Goal: Information Seeking & Learning: Learn about a topic

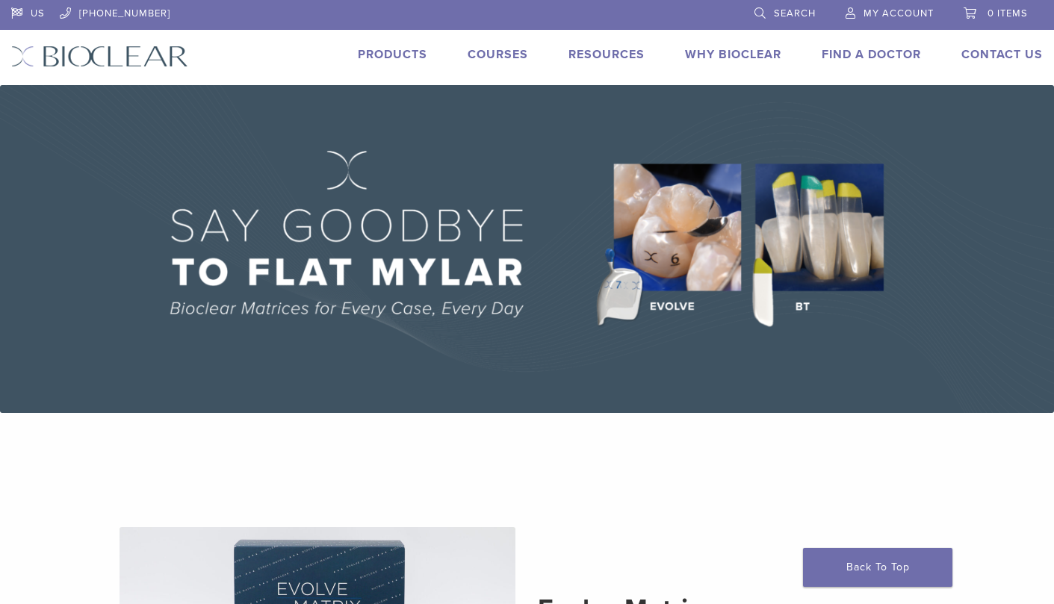
click at [496, 60] on link "Courses" at bounding box center [498, 54] width 61 height 15
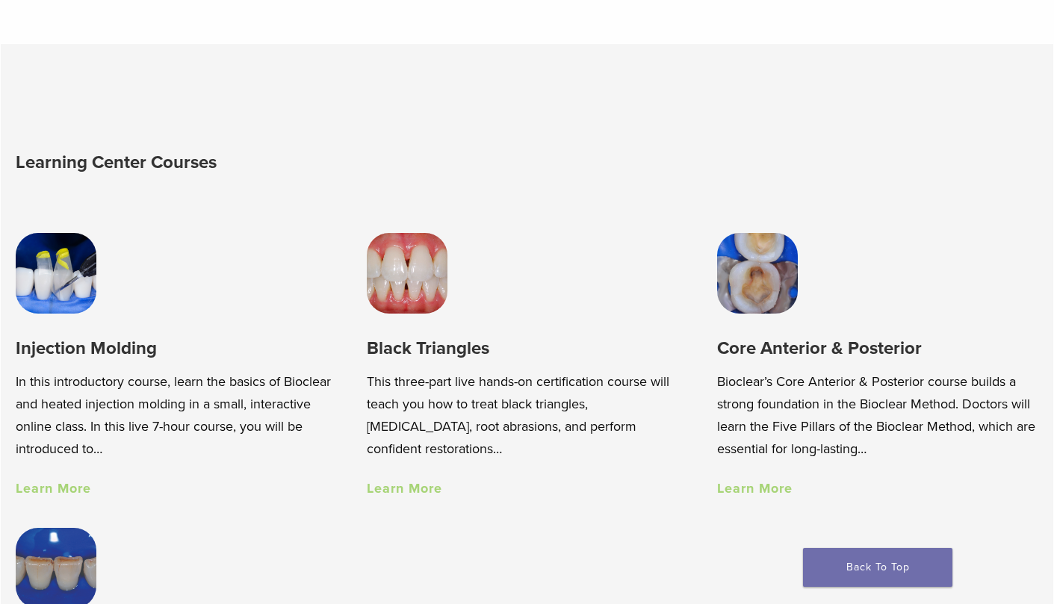
scroll to position [878, 0]
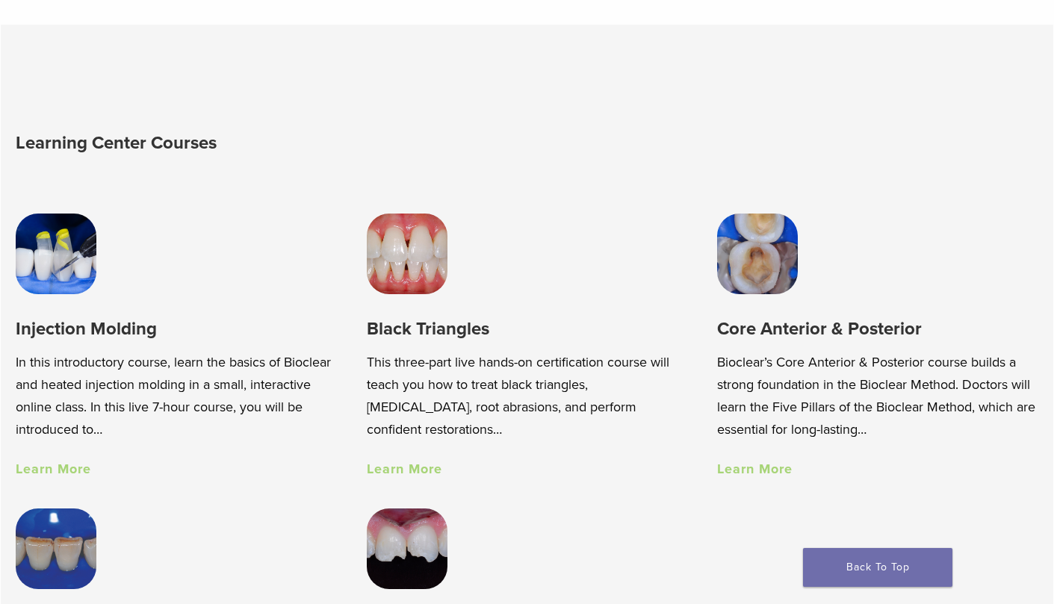
click at [422, 331] on h3 "Black Triangles" at bounding box center [527, 329] width 321 height 25
click at [406, 462] on link "Learn More" at bounding box center [404, 469] width 75 height 16
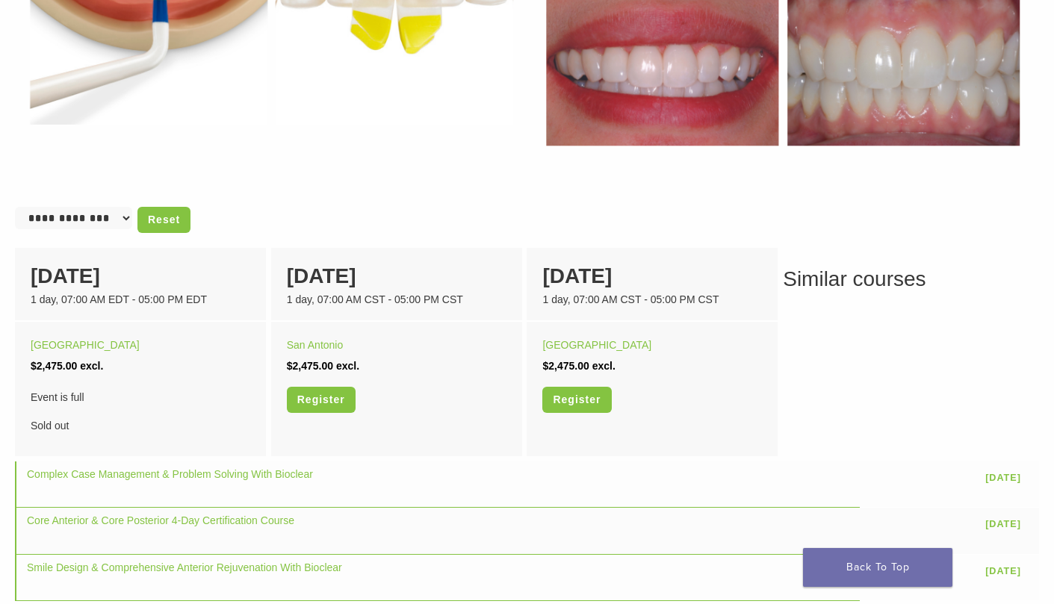
scroll to position [816, 0]
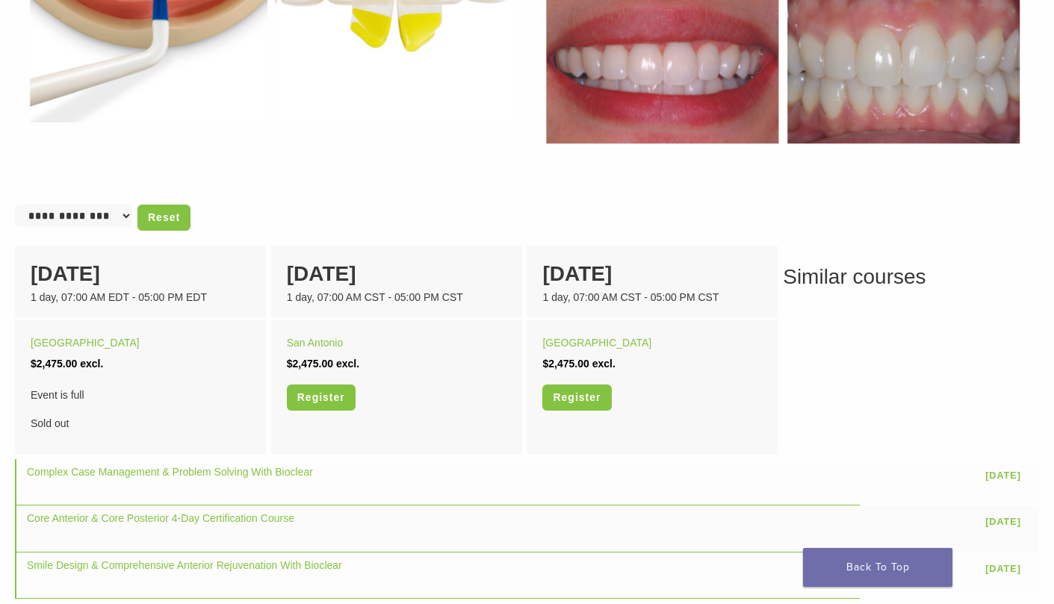
click at [828, 277] on h3 "Similar courses" at bounding box center [527, 276] width 1024 height 31
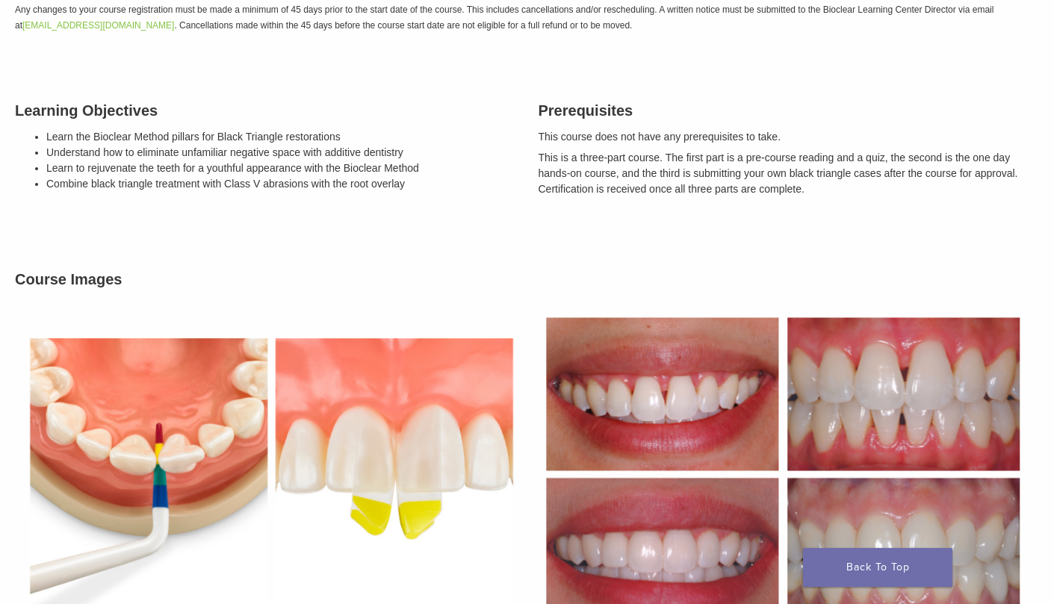
scroll to position [0, 0]
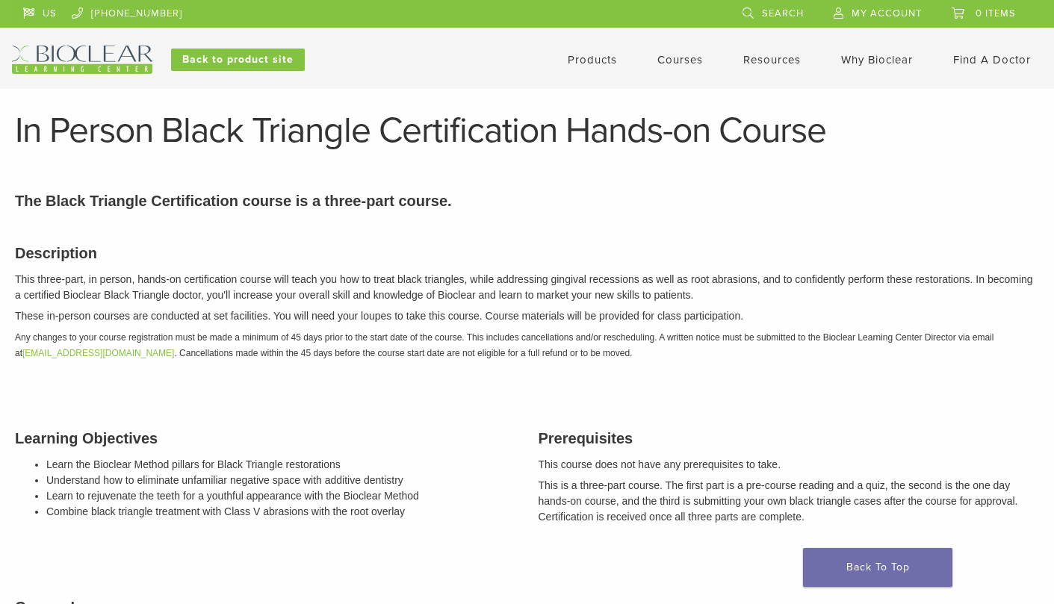
click at [678, 61] on link "Courses" at bounding box center [680, 59] width 46 height 13
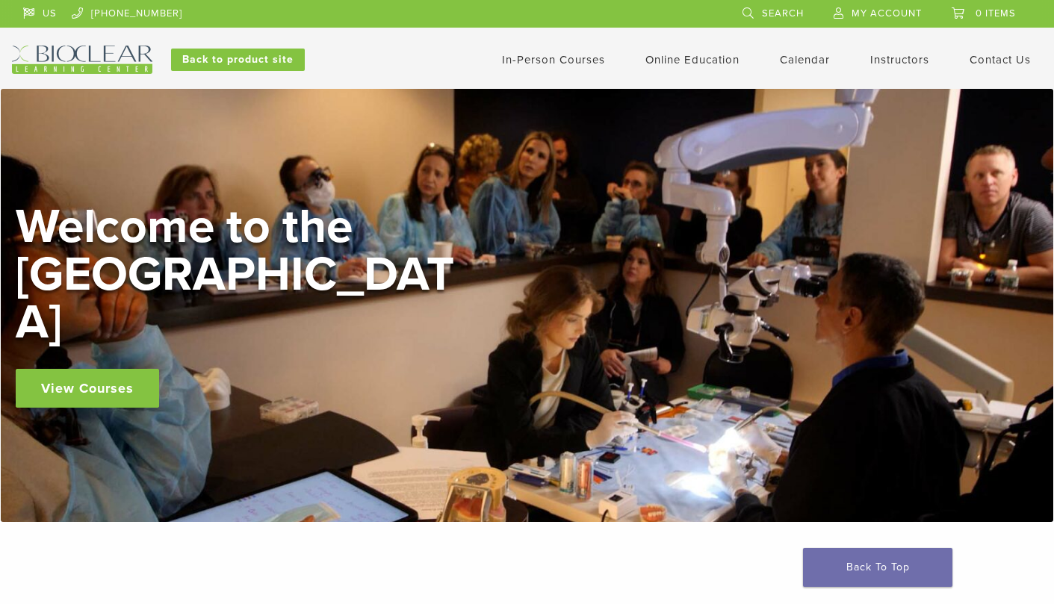
click at [81, 369] on link "View Courses" at bounding box center [87, 388] width 143 height 39
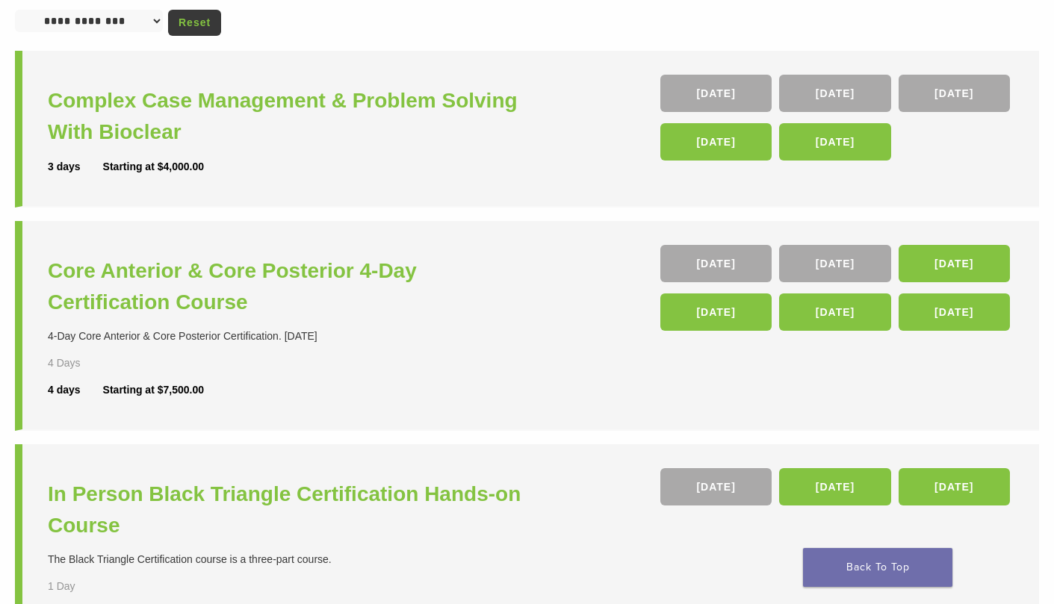
scroll to position [173, 0]
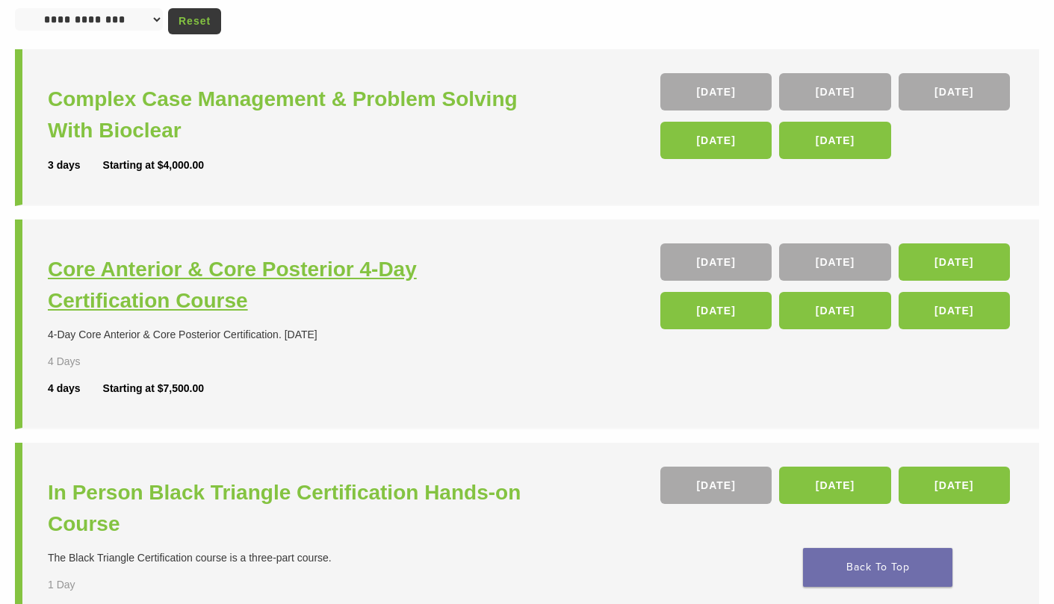
click at [172, 264] on h3 "Core Anterior & Core Posterior 4-Day Certification Course" at bounding box center [289, 285] width 483 height 63
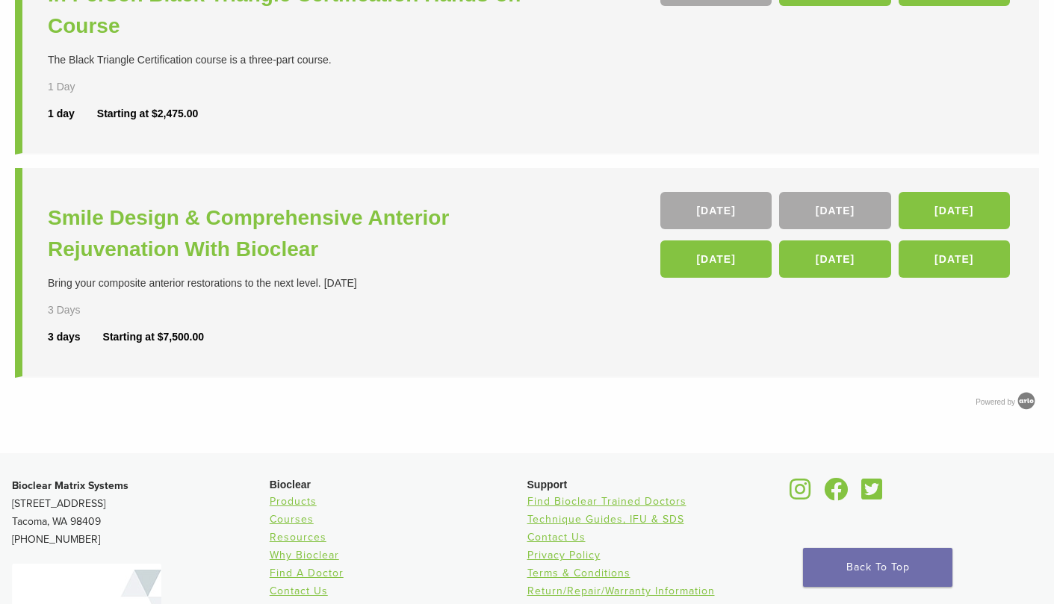
scroll to position [672, 0]
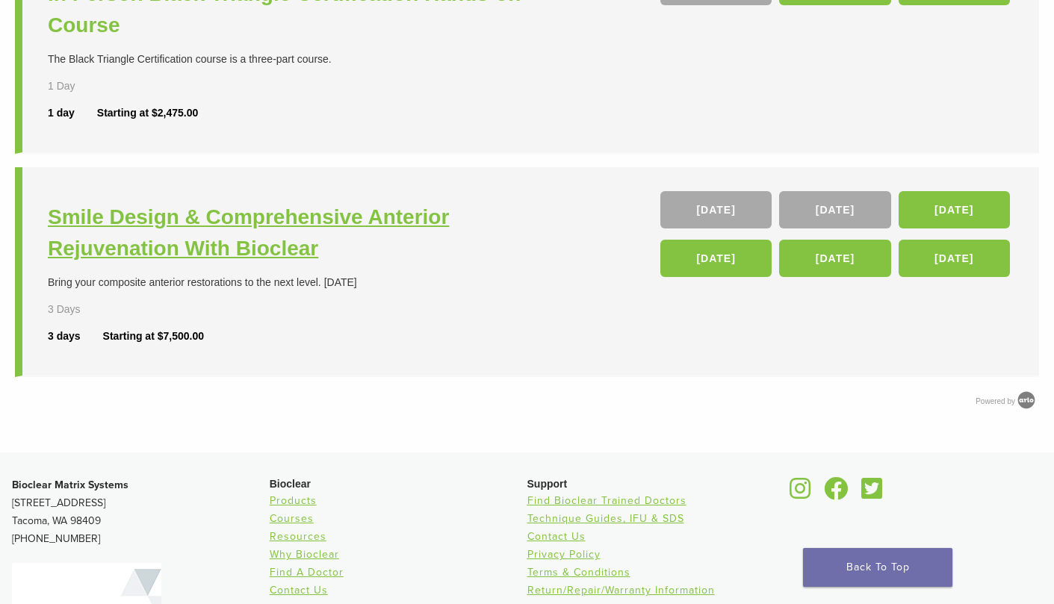
click at [290, 224] on h3 "Smile Design & Comprehensive Anterior Rejuvenation With Bioclear" at bounding box center [289, 233] width 483 height 63
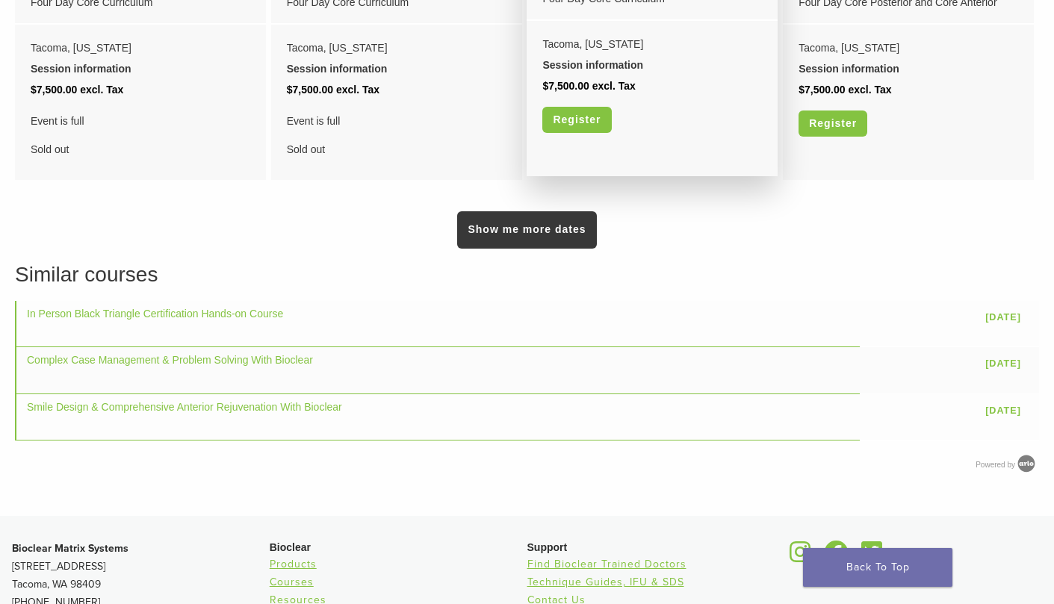
scroll to position [1395, 0]
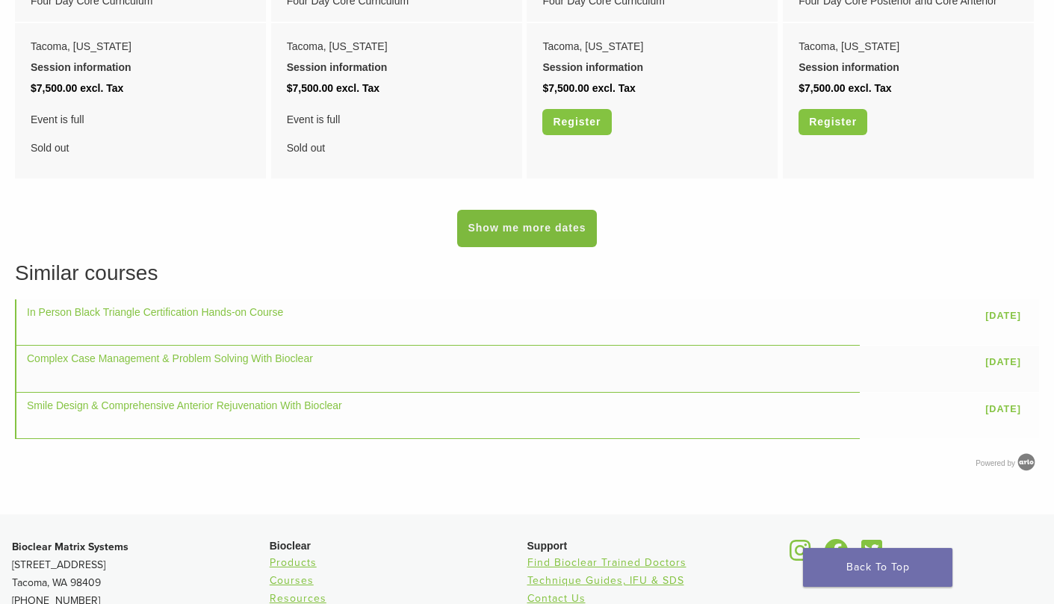
click at [511, 238] on link "Show me more dates" at bounding box center [526, 228] width 139 height 37
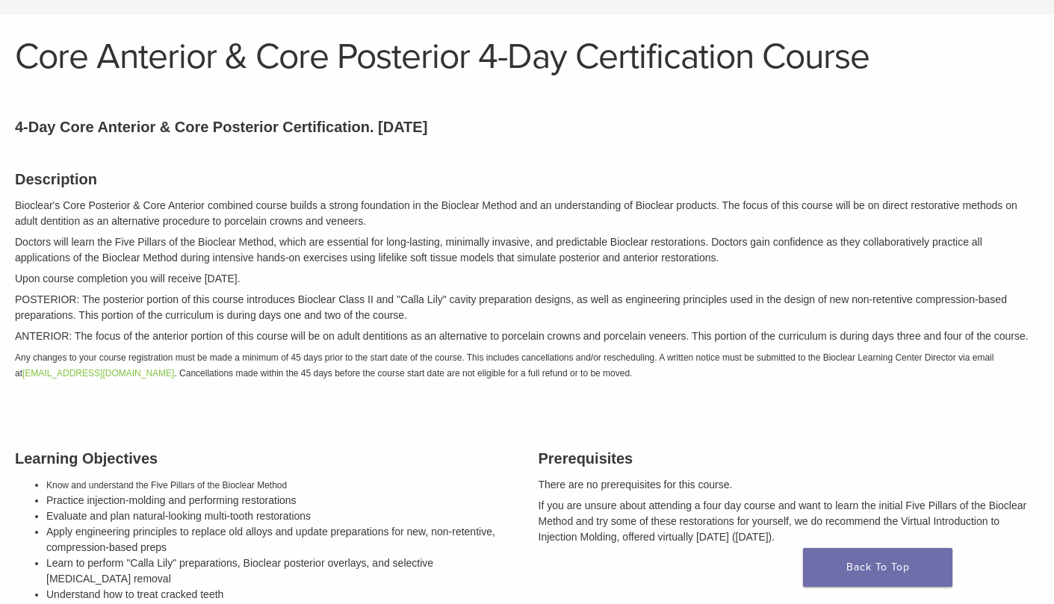
scroll to position [0, 0]
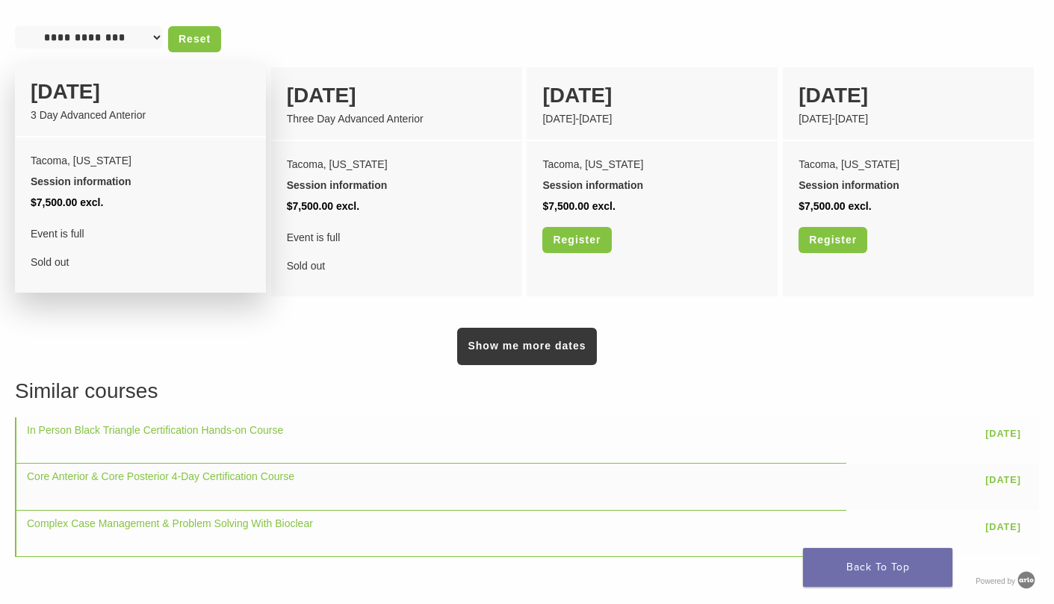
scroll to position [1110, 0]
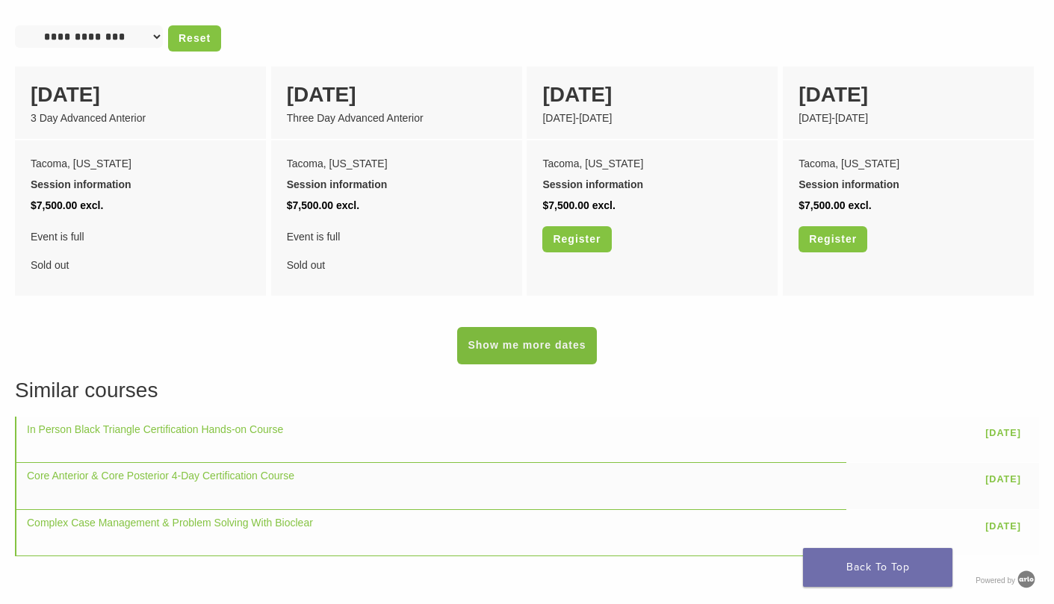
click at [481, 327] on link "Show me more dates" at bounding box center [526, 345] width 139 height 37
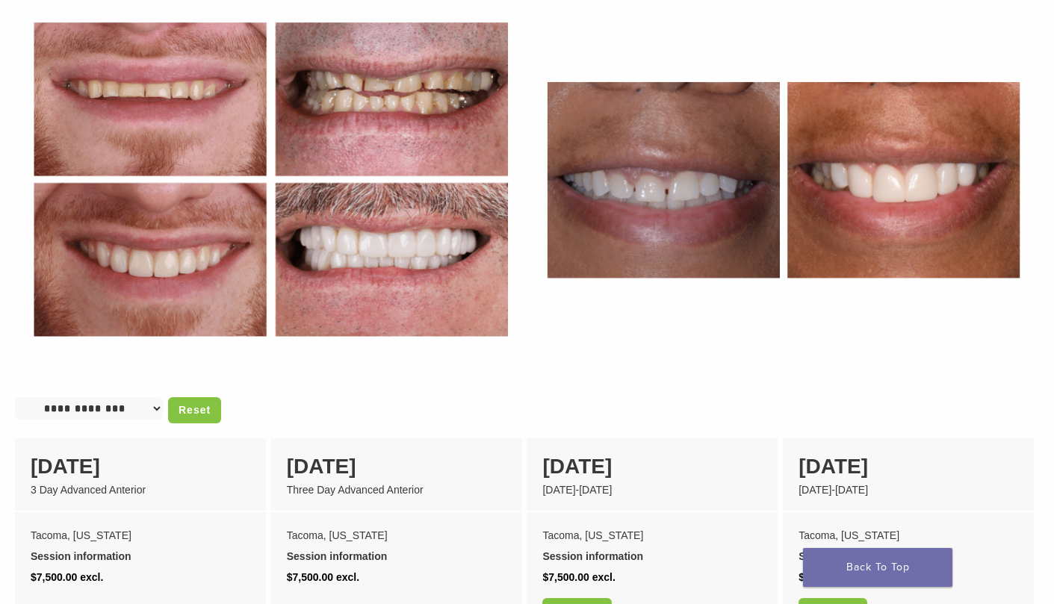
scroll to position [0, 0]
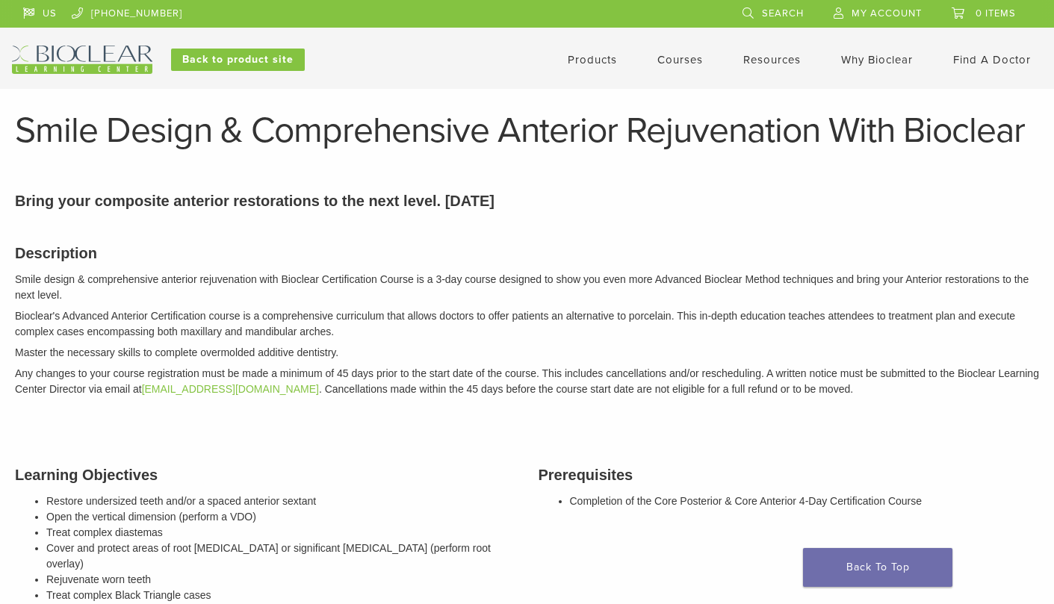
click at [675, 56] on link "Courses" at bounding box center [680, 59] width 46 height 13
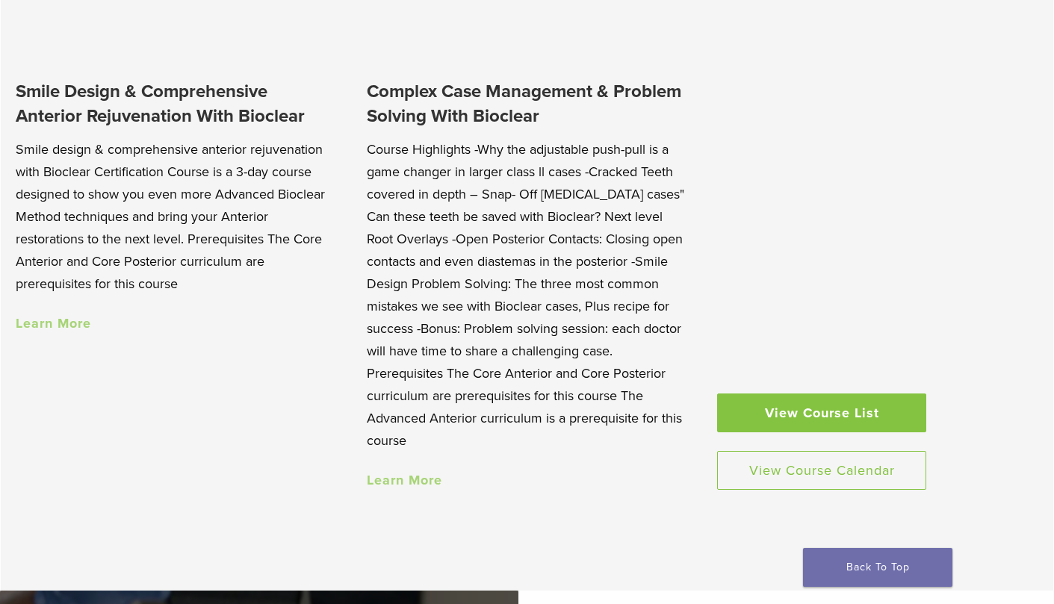
scroll to position [1408, 0]
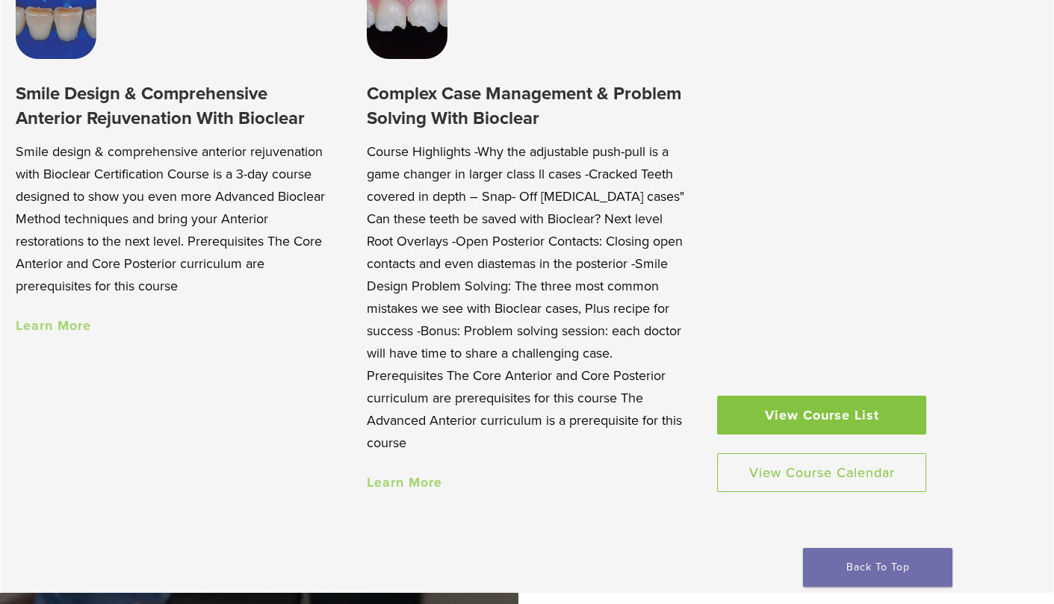
click at [798, 396] on link "View Course List" at bounding box center [821, 415] width 209 height 39
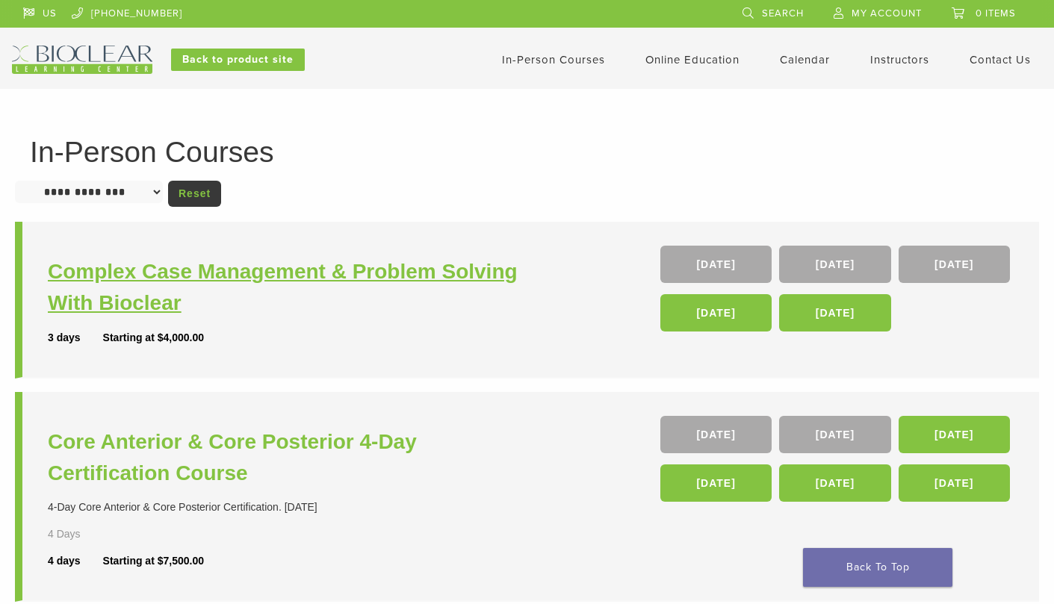
click at [416, 271] on h3 "Complex Case Management & Problem Solving With Bioclear" at bounding box center [289, 287] width 483 height 63
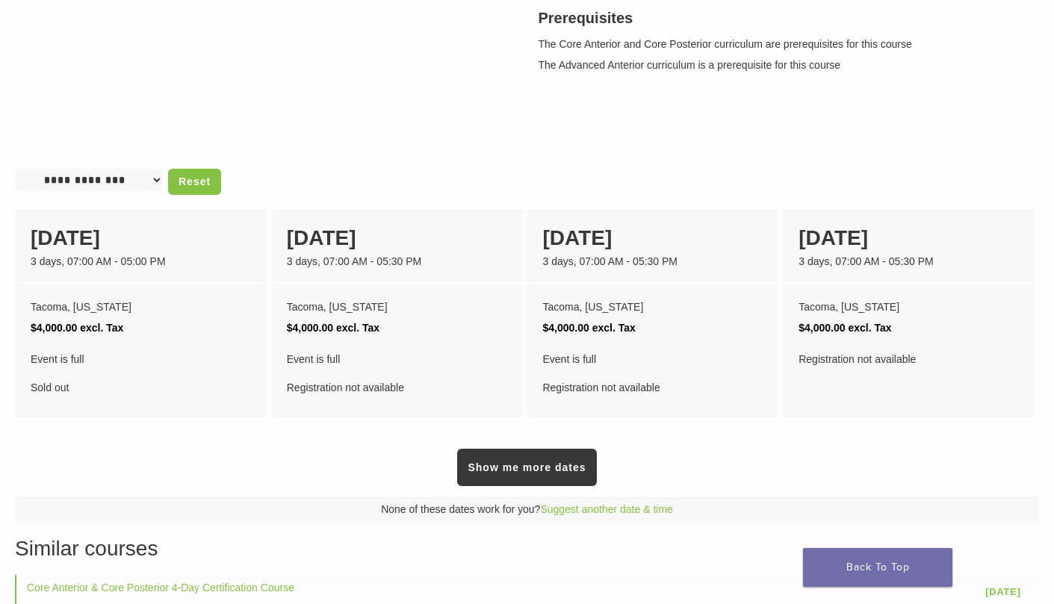
scroll to position [493, 0]
click at [567, 465] on link "Show me more dates" at bounding box center [526, 466] width 139 height 37
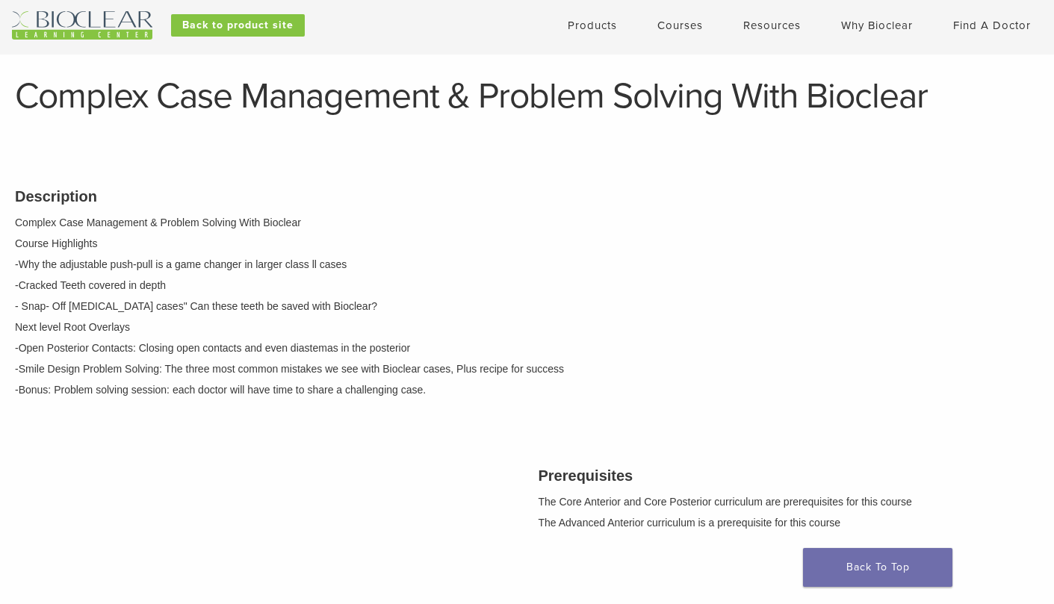
scroll to position [0, 0]
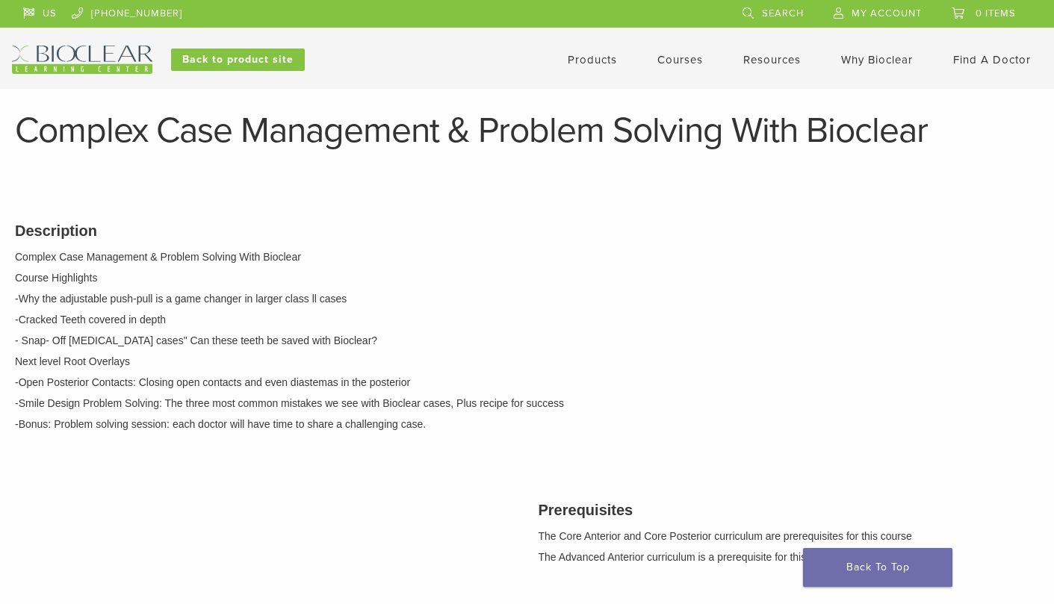
click at [681, 59] on link "Courses" at bounding box center [680, 59] width 46 height 13
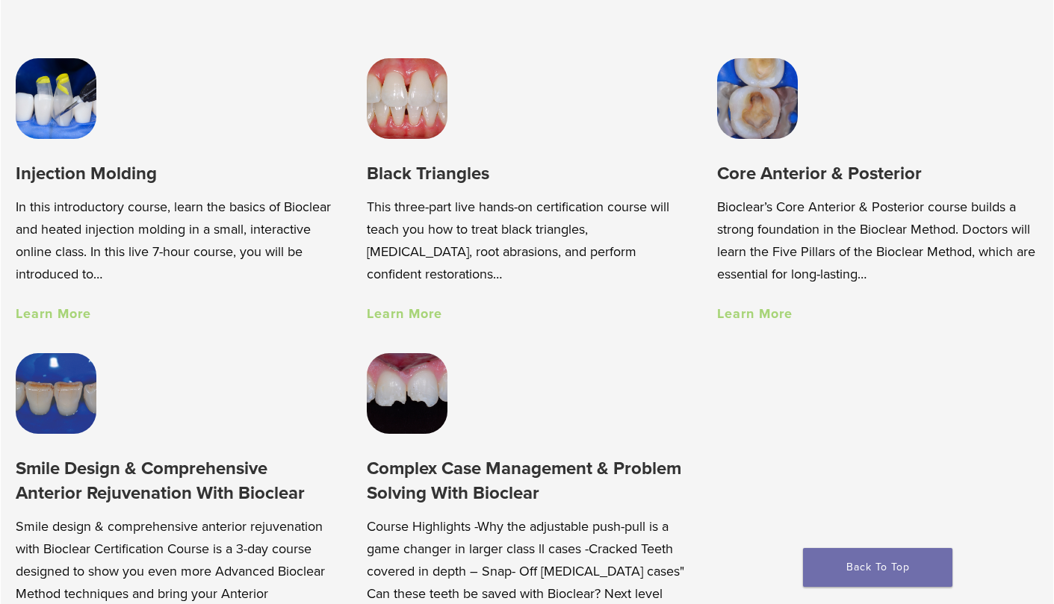
scroll to position [1034, 0]
click at [57, 317] on link "Learn More" at bounding box center [53, 313] width 75 height 16
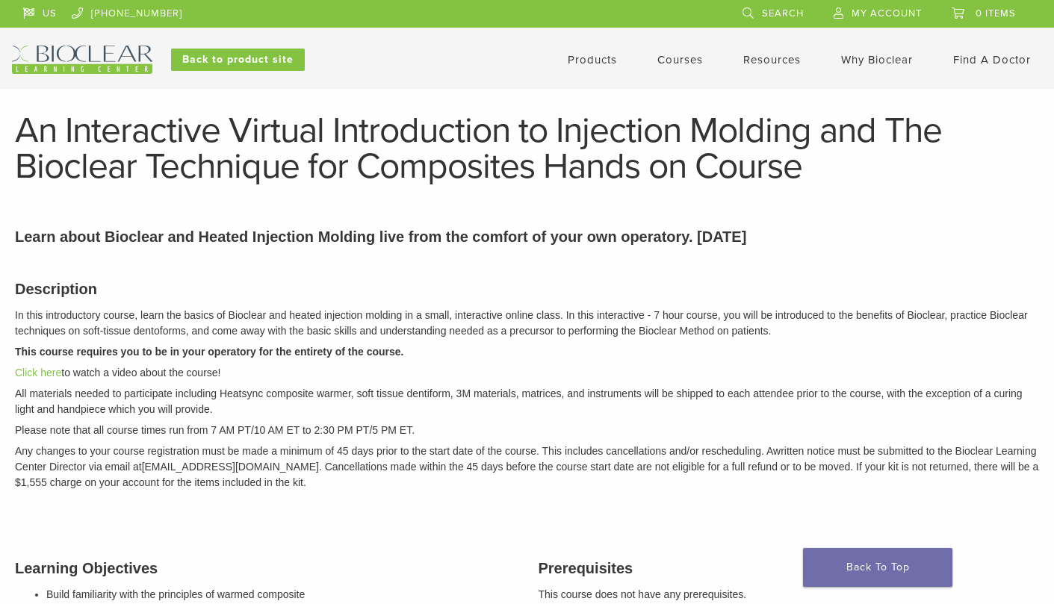
click at [686, 63] on link "Courses" at bounding box center [680, 59] width 46 height 13
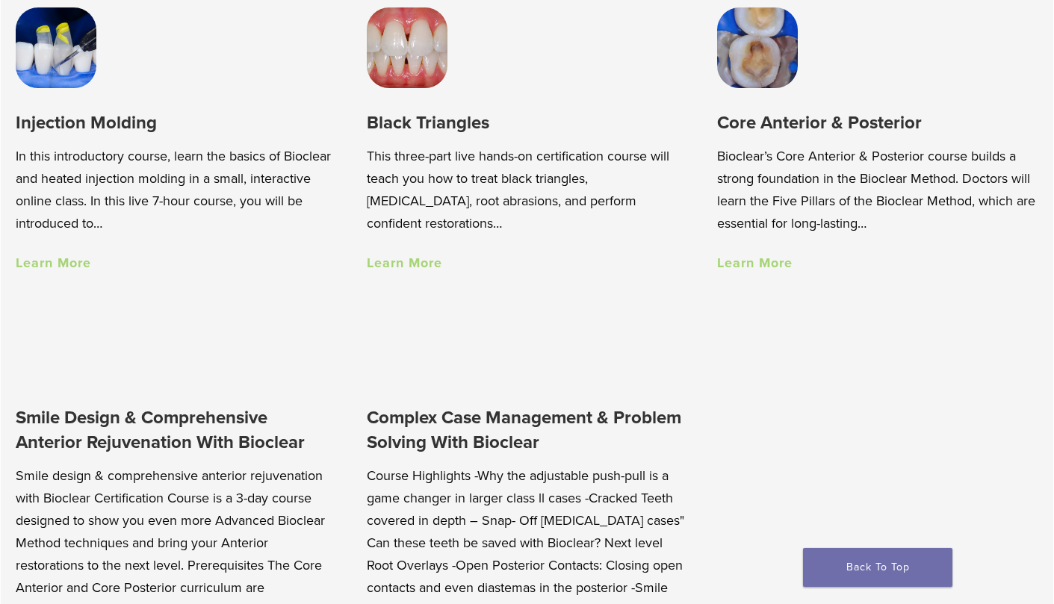
scroll to position [1087, 0]
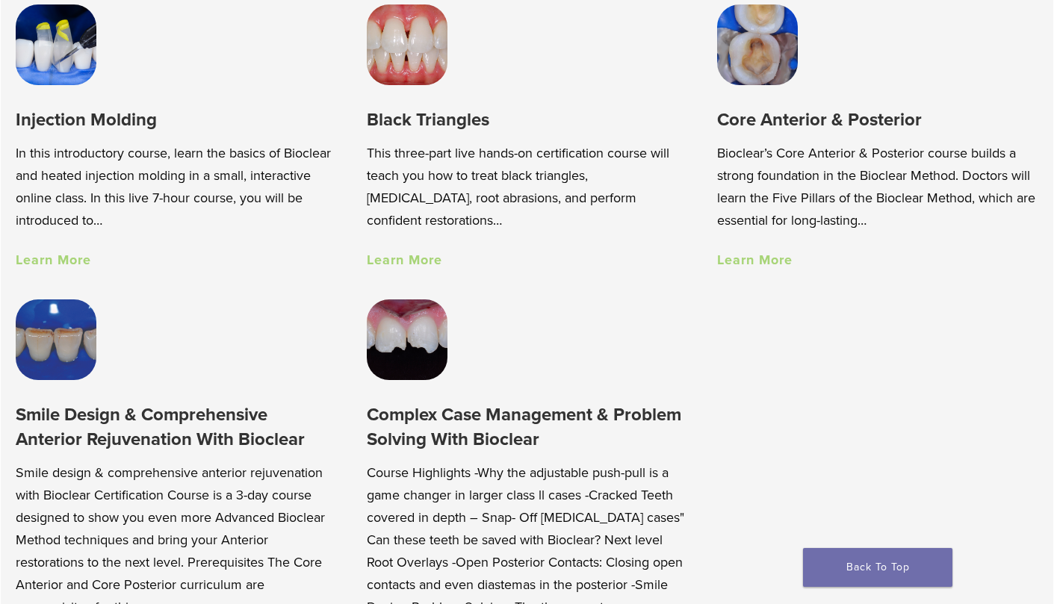
click at [415, 257] on link "Learn More" at bounding box center [404, 260] width 75 height 16
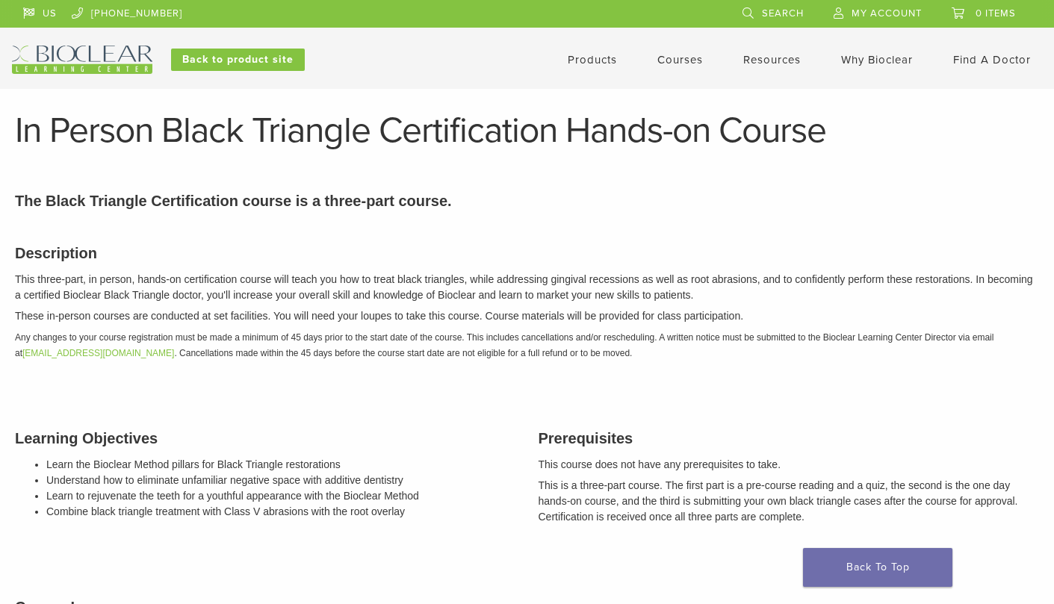
click at [694, 63] on link "Courses" at bounding box center [680, 59] width 46 height 13
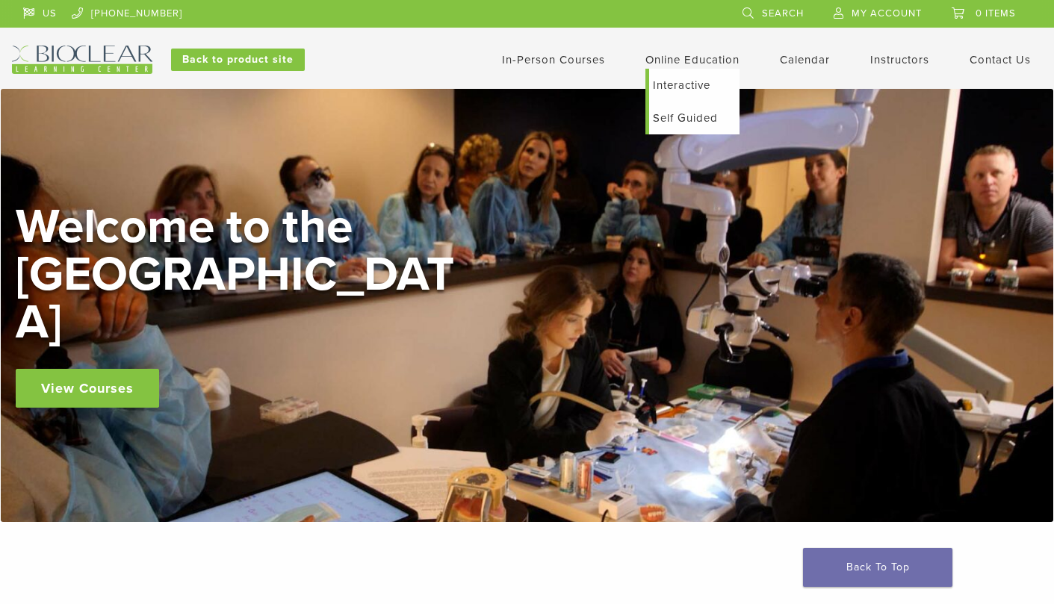
click at [690, 84] on link "Interactive" at bounding box center [694, 85] width 90 height 33
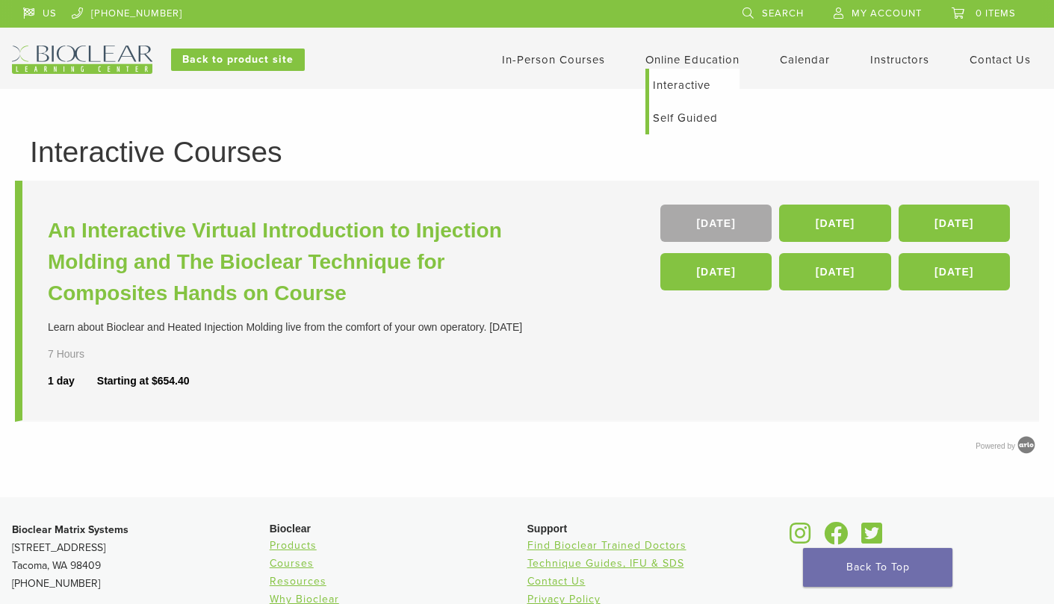
click at [663, 116] on link "Self Guided" at bounding box center [694, 118] width 90 height 33
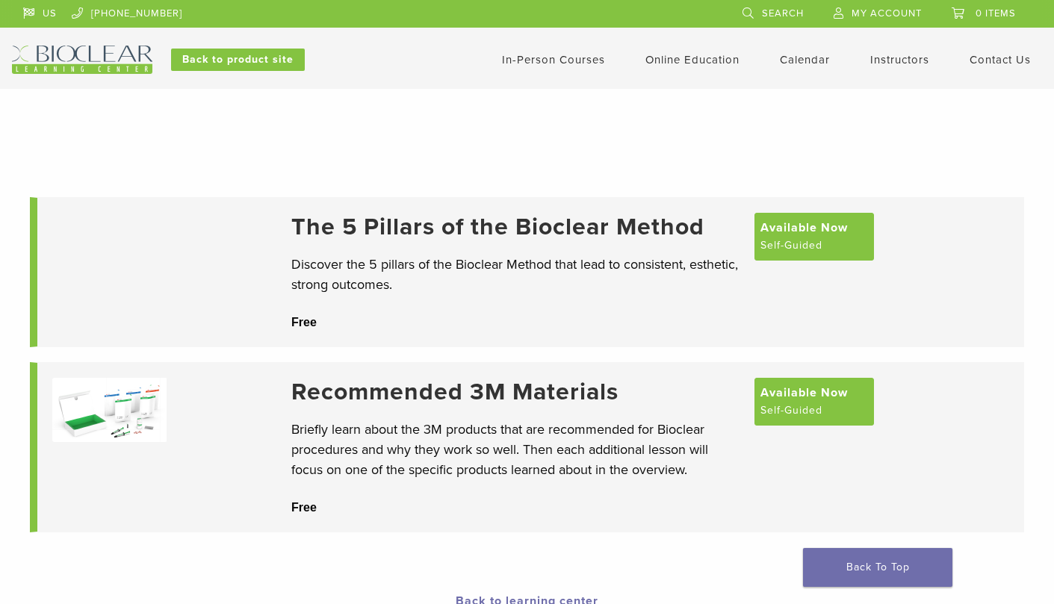
click at [541, 60] on link "In-Person Courses" at bounding box center [553, 59] width 103 height 13
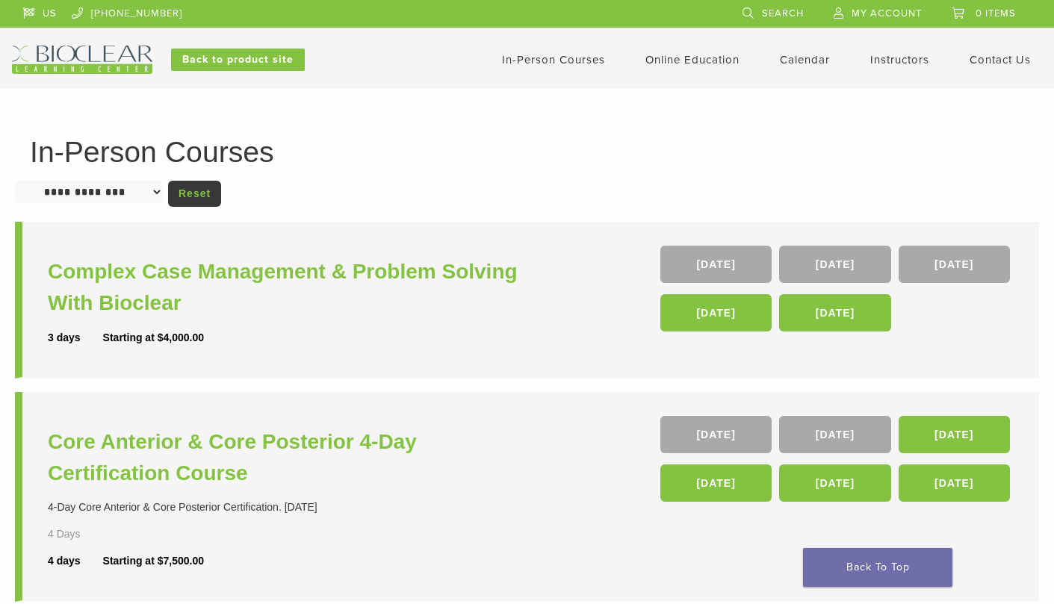
click at [911, 56] on link "Instructors" at bounding box center [899, 59] width 59 height 13
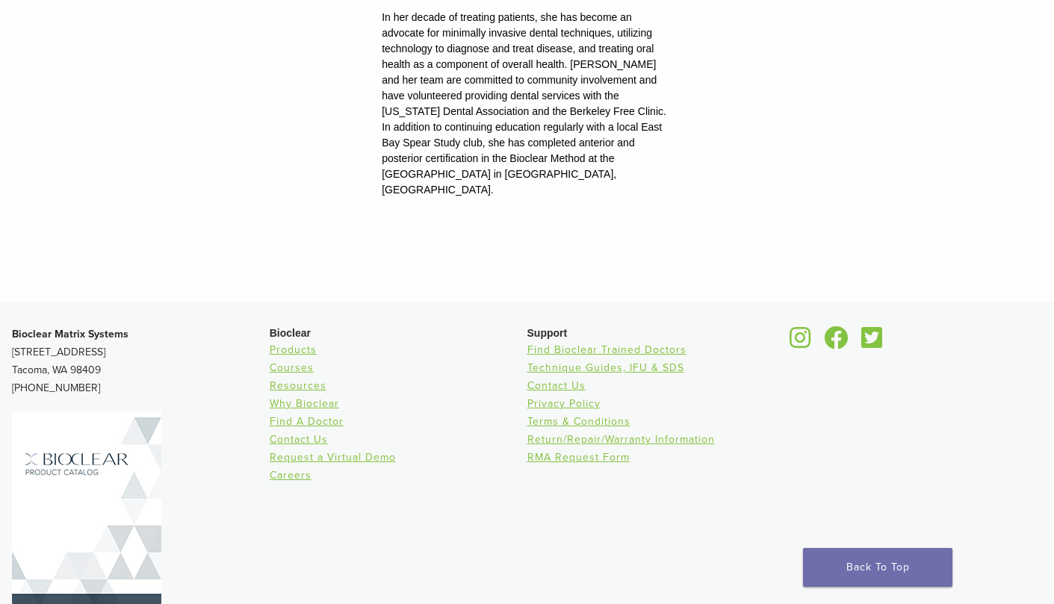
scroll to position [2130, 0]
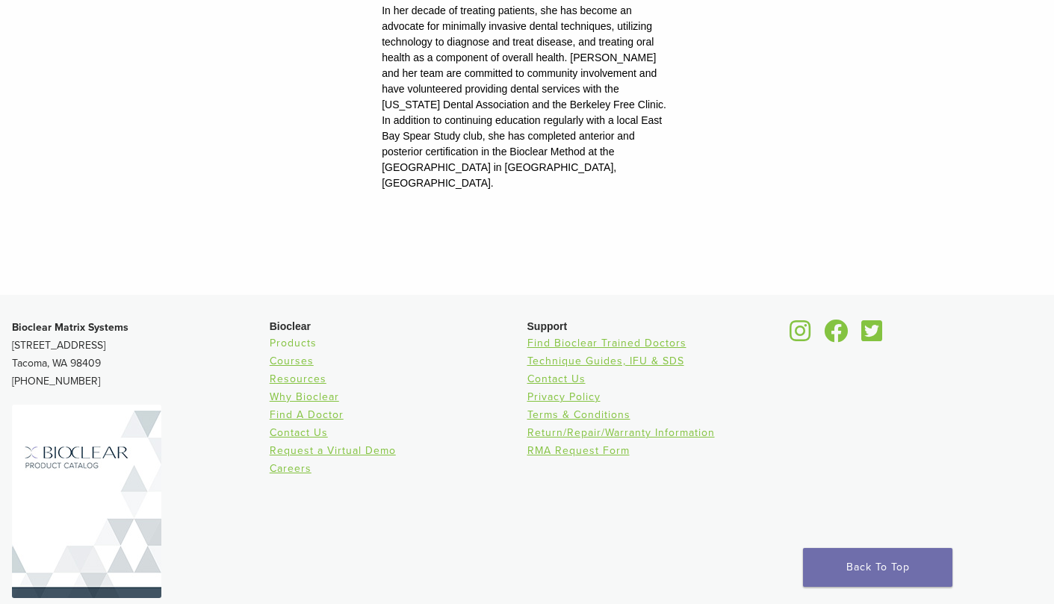
click at [299, 337] on link "Products" at bounding box center [293, 343] width 47 height 13
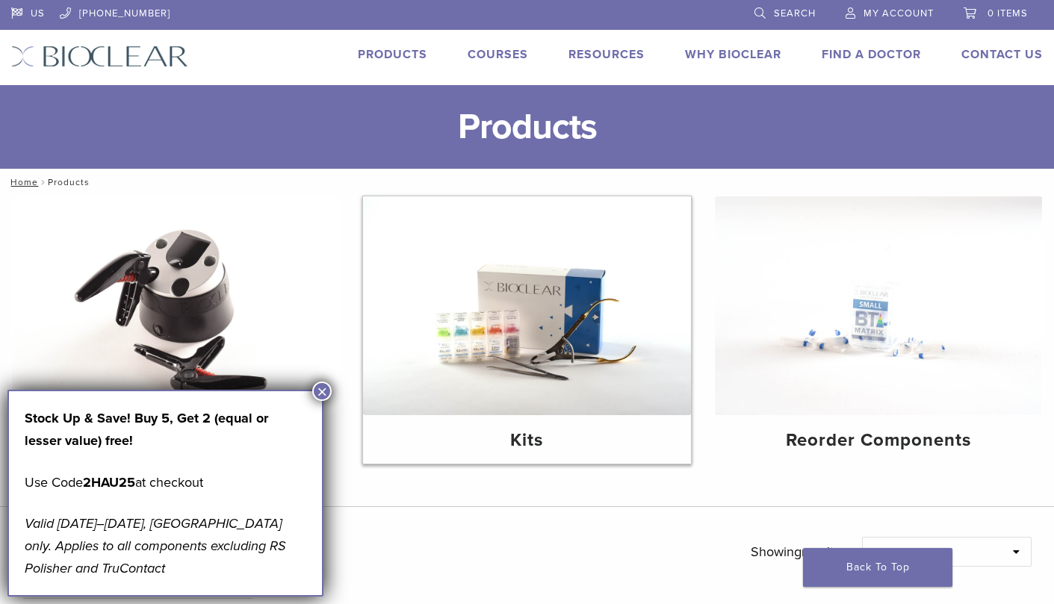
click at [565, 367] on img at bounding box center [526, 305] width 327 height 219
